Goal: Ask a question

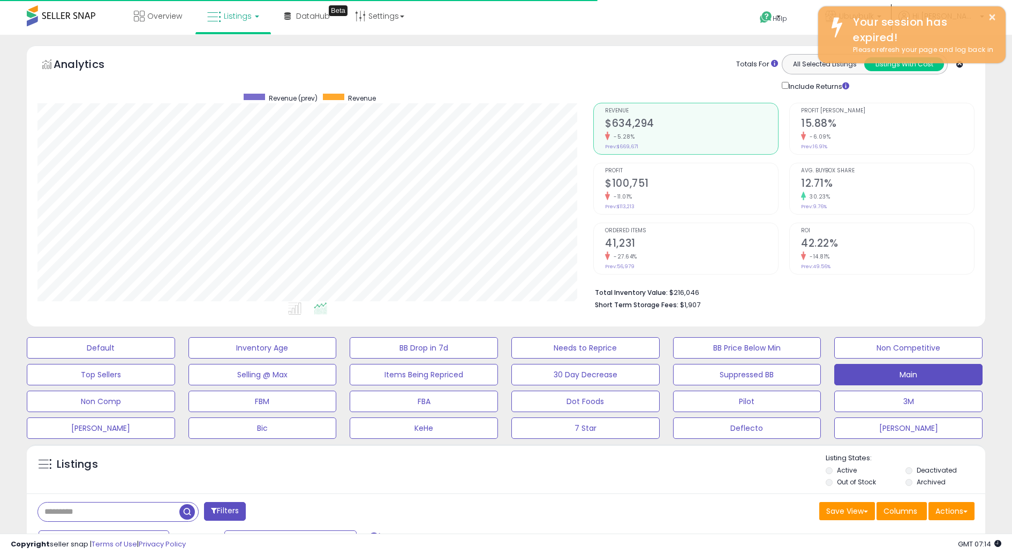
select select "**"
click at [233, 19] on span "Listings" at bounding box center [238, 16] width 28 height 11
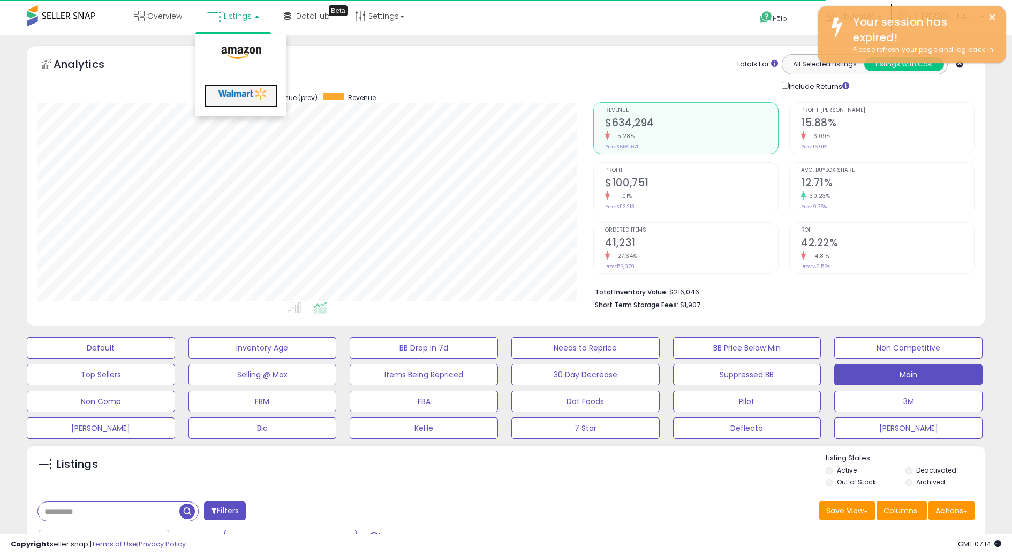
click at [231, 93] on icon at bounding box center [243, 94] width 56 height 16
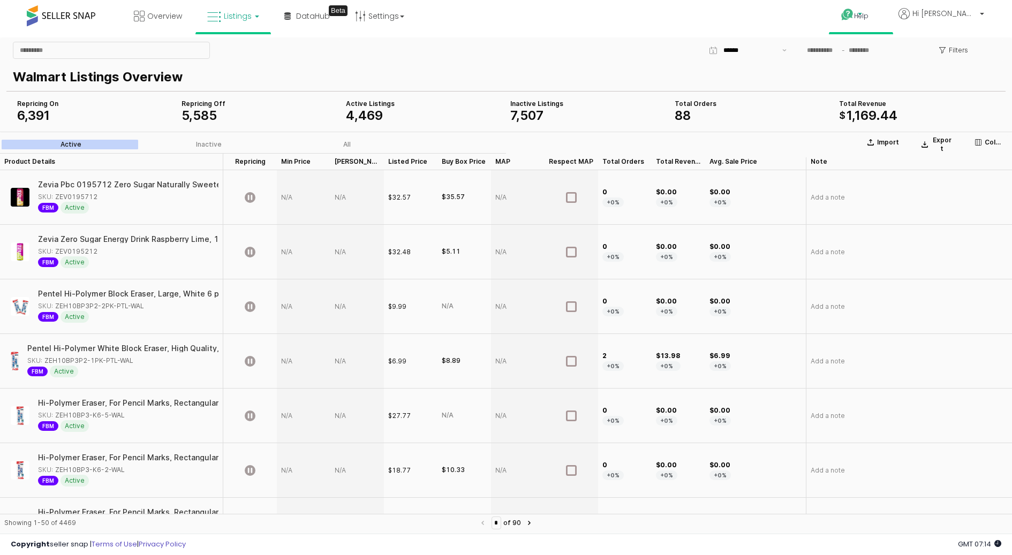
click at [876, 24] on link "Help" at bounding box center [861, 16] width 57 height 32
click at [882, 51] on link "Contact Support" at bounding box center [872, 54] width 58 height 10
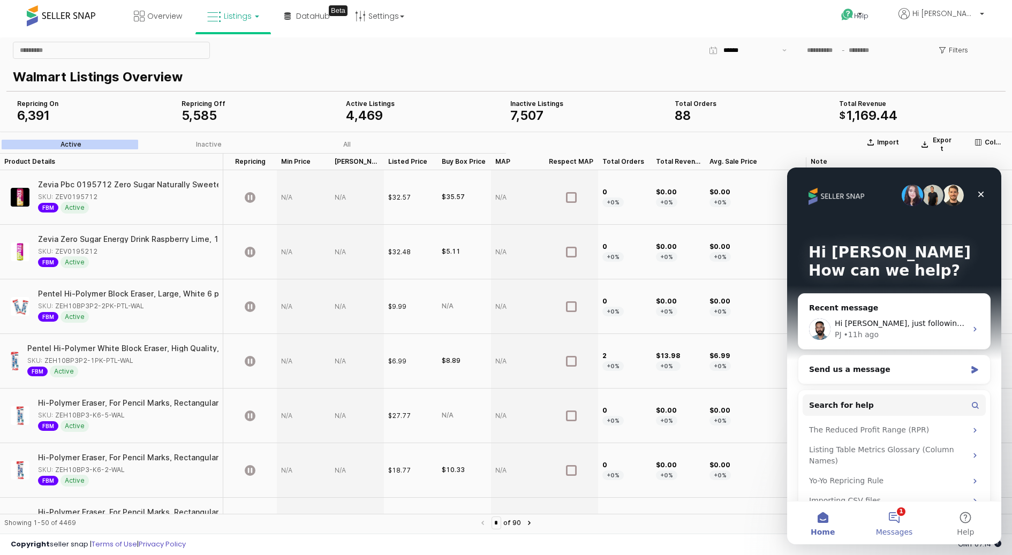
click at [896, 514] on button "1 Messages" at bounding box center [893, 523] width 71 height 43
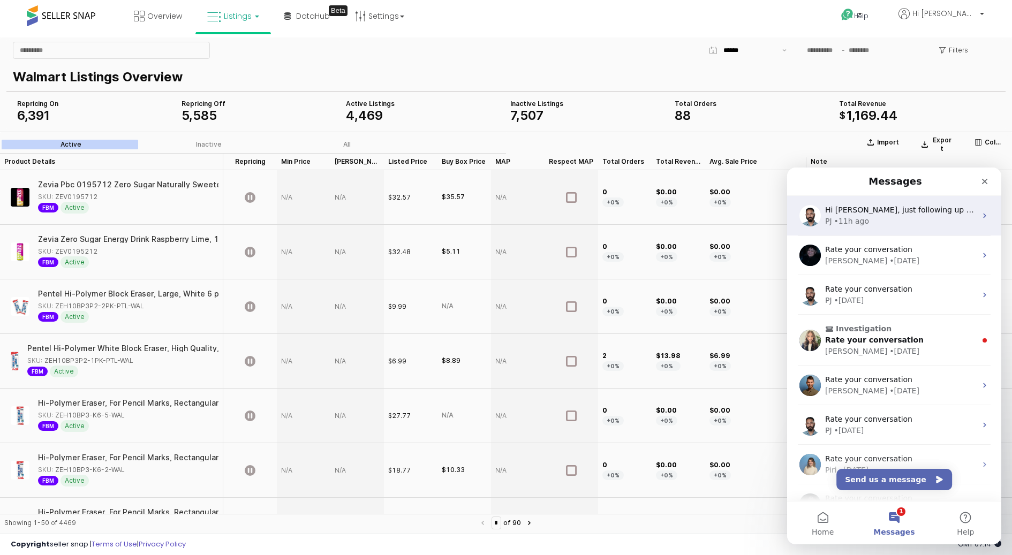
click at [882, 227] on div "Hi [PERSON_NAME], just following up on this. I don’t have the answer to your qu…" at bounding box center [894, 216] width 214 height 40
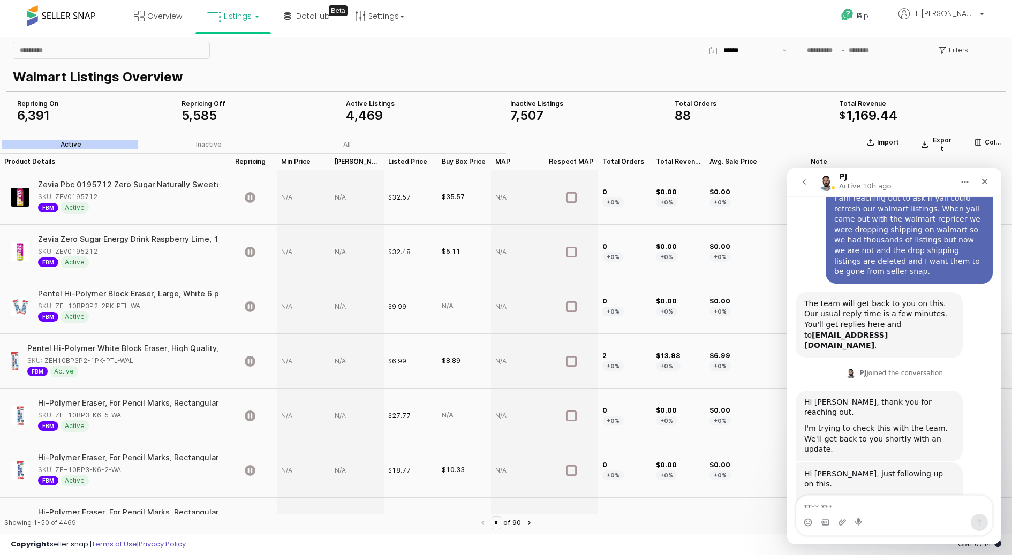
scroll to position [103, 0]
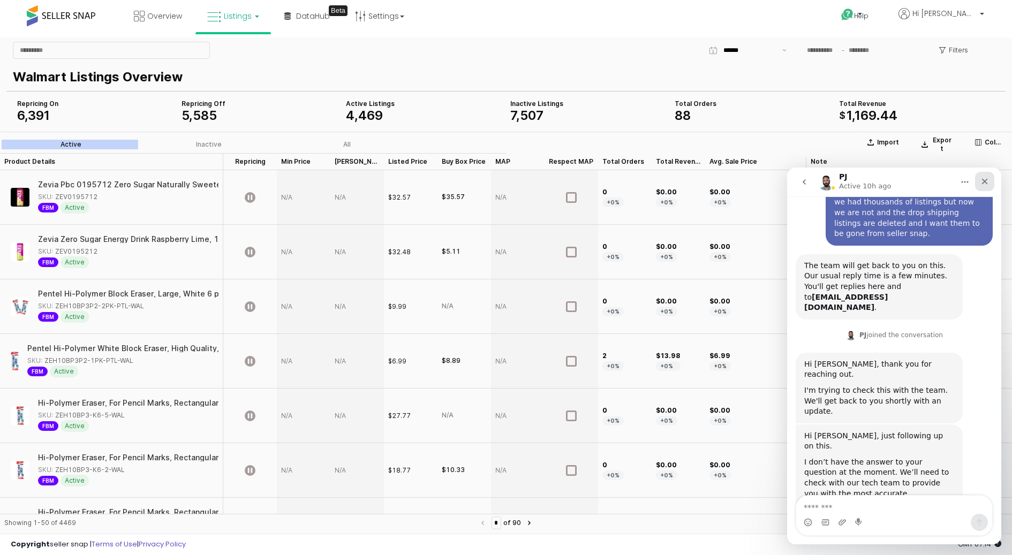
click at [987, 178] on icon "Close" at bounding box center [984, 181] width 9 height 9
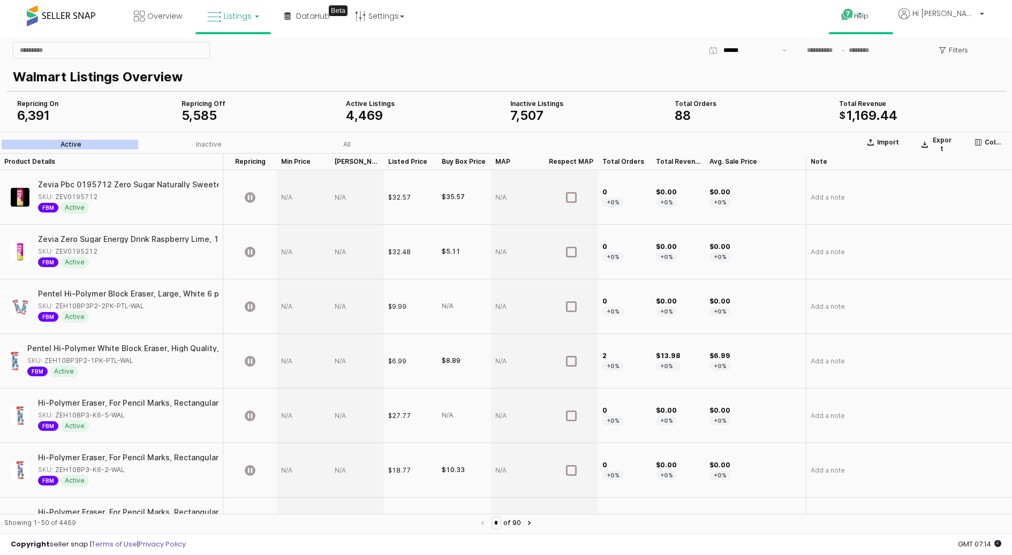
click at [880, 17] on p "Help" at bounding box center [861, 16] width 41 height 11
click at [875, 53] on link "Contact Support" at bounding box center [872, 54] width 58 height 10
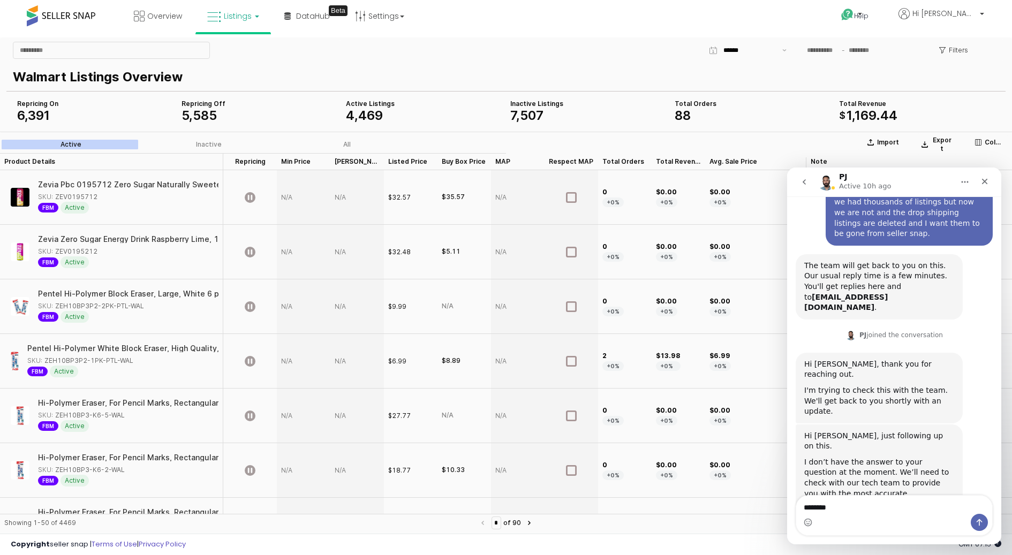
type textarea "*********"
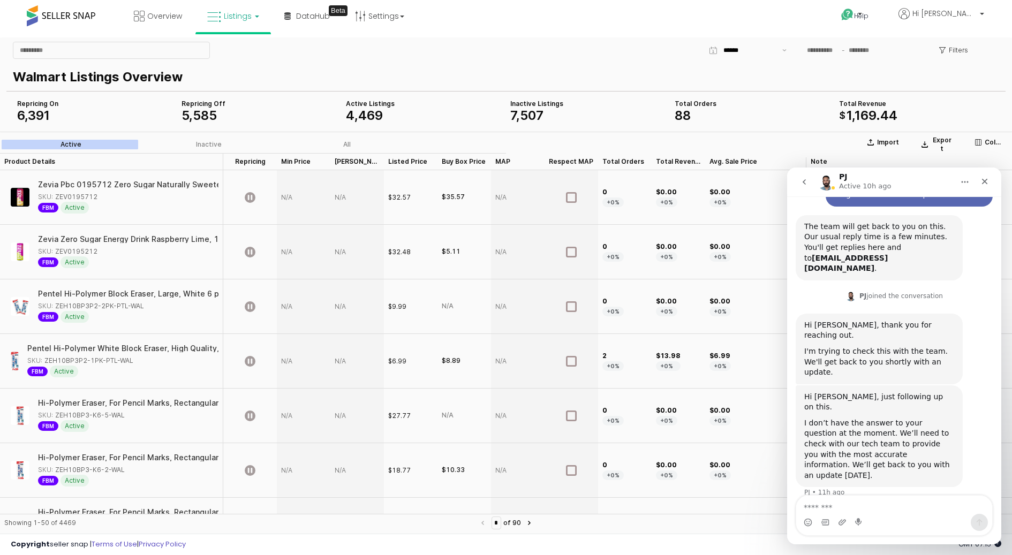
scroll to position [164, 0]
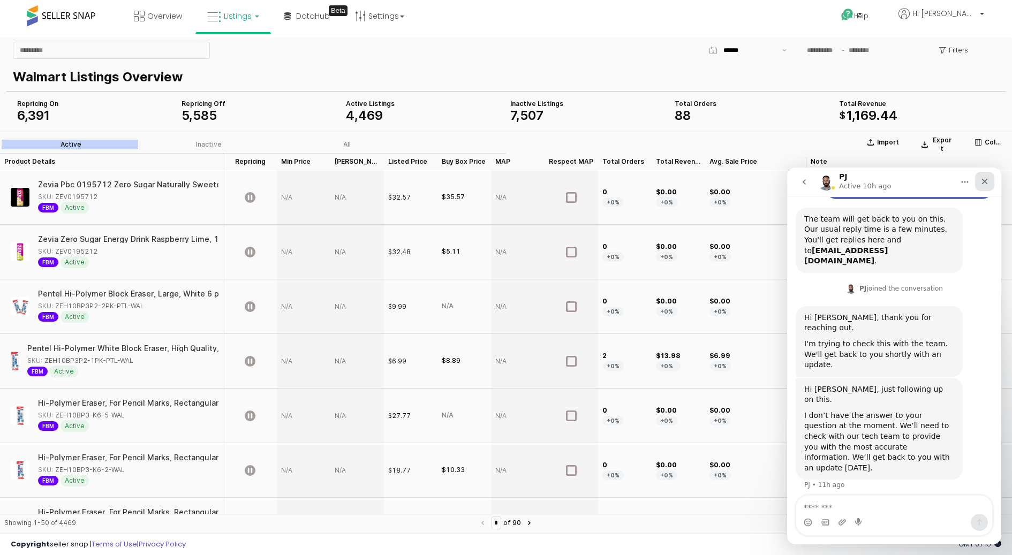
click at [981, 184] on icon "Close" at bounding box center [984, 181] width 9 height 9
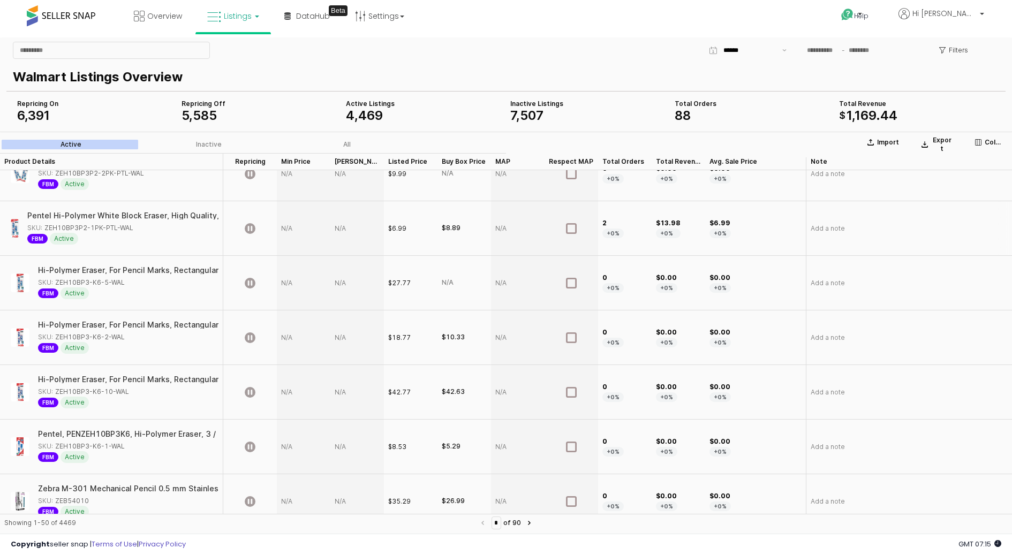
scroll to position [0, 0]
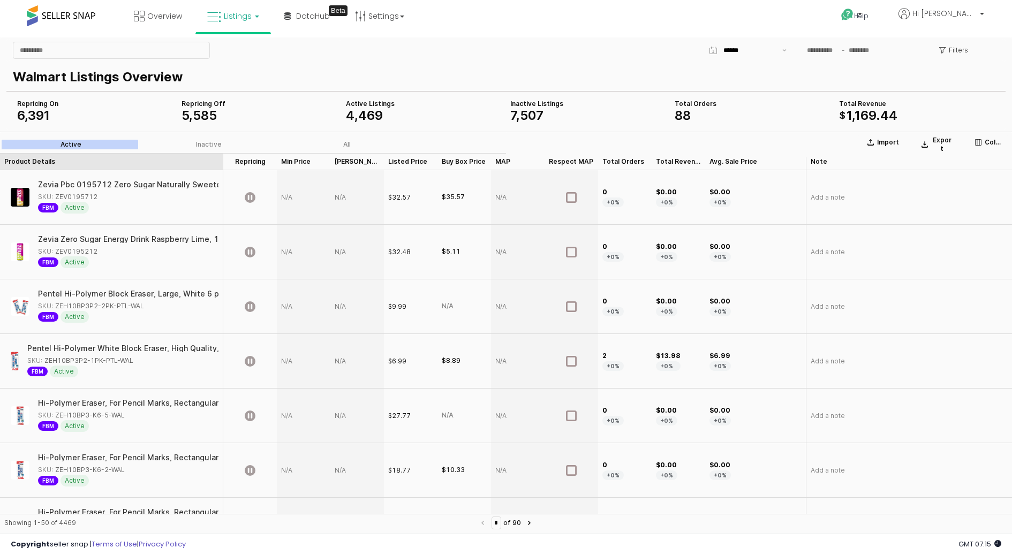
click at [115, 162] on div "Product Details Product Details" at bounding box center [111, 161] width 223 height 17
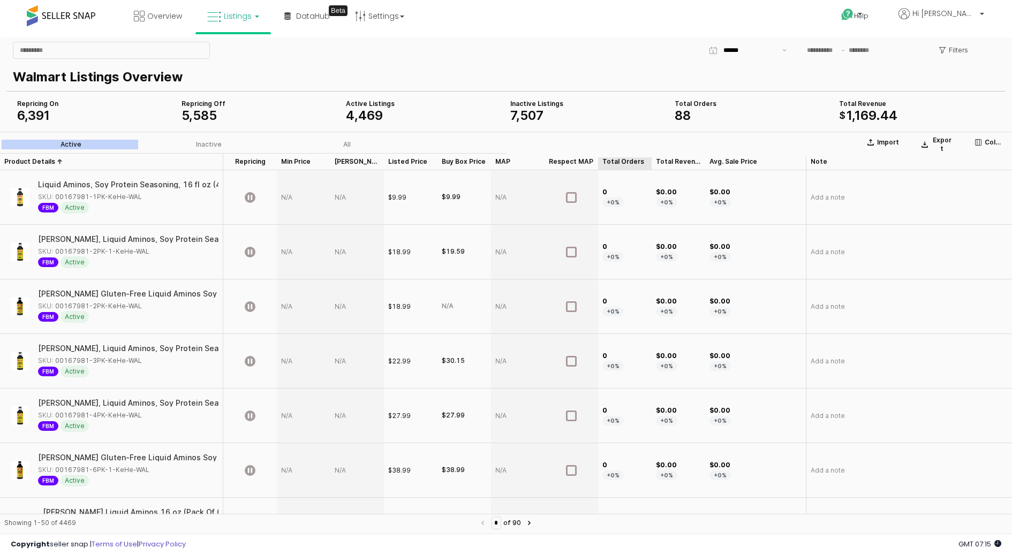
click at [610, 166] on div "Total Orders Total Orders" at bounding box center [625, 161] width 54 height 17
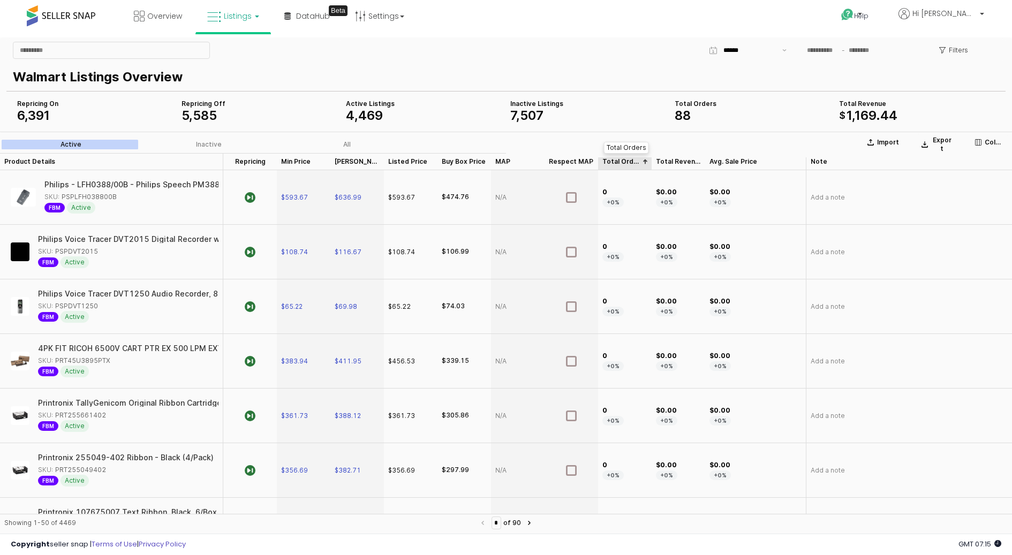
click at [610, 166] on div "Total Orders Total Orders" at bounding box center [625, 161] width 54 height 17
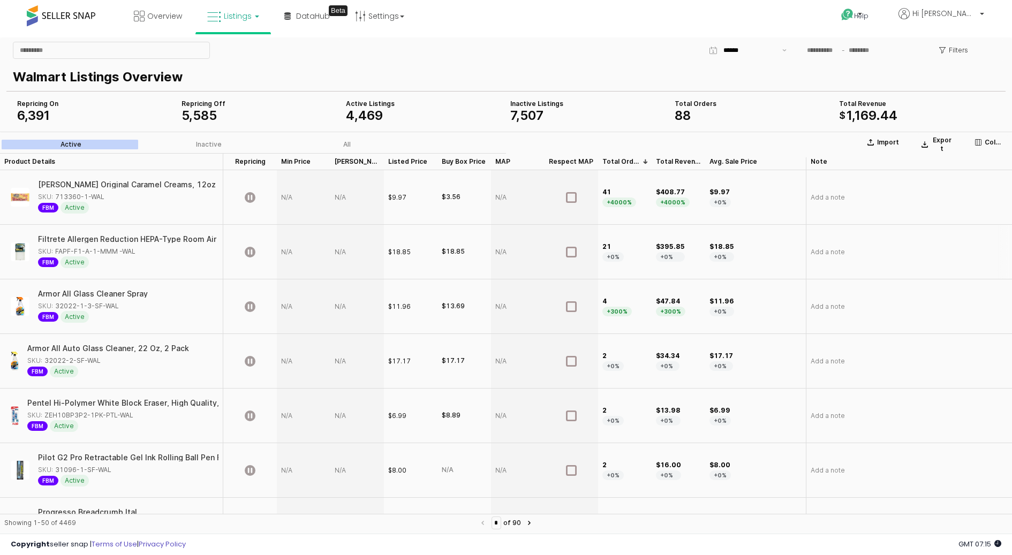
click at [106, 248] on div "SKU: FAPF-F1-A-1-MMM -WAL" at bounding box center [86, 252] width 97 height 10
click at [46, 261] on span "FBM" at bounding box center [48, 263] width 20 height 10
click at [88, 267] on div "FBM Active" at bounding box center [125, 262] width 174 height 12
click at [21, 251] on img "App Frame" at bounding box center [20, 252] width 19 height 19
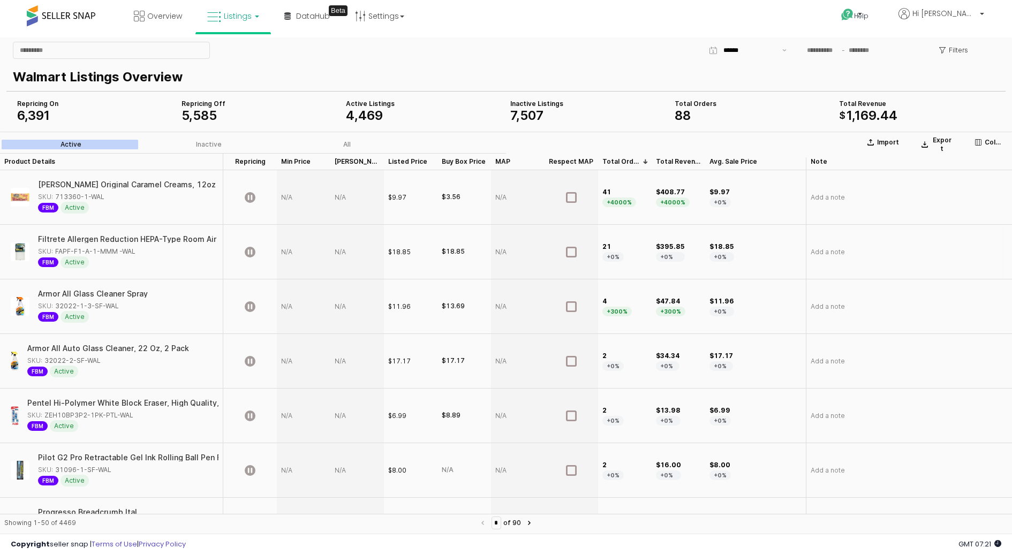
click at [340, 251] on div "App Frame" at bounding box center [357, 252] width 54 height 55
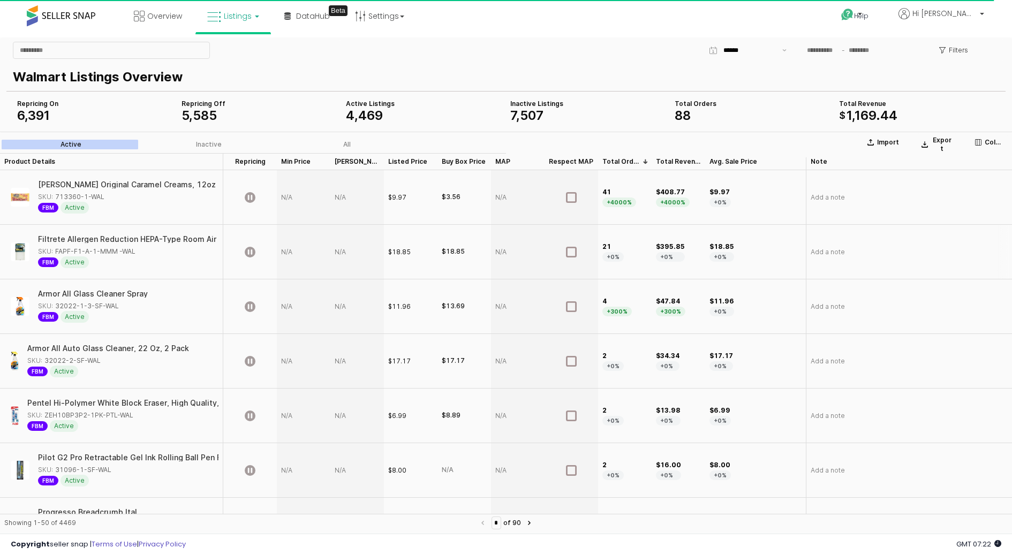
click at [65, 249] on div "SKU: FAPF-F1-A-1-MMM -WAL" at bounding box center [86, 252] width 97 height 10
copy div "FAPF"
